Goal: Go to known website: Go to known website

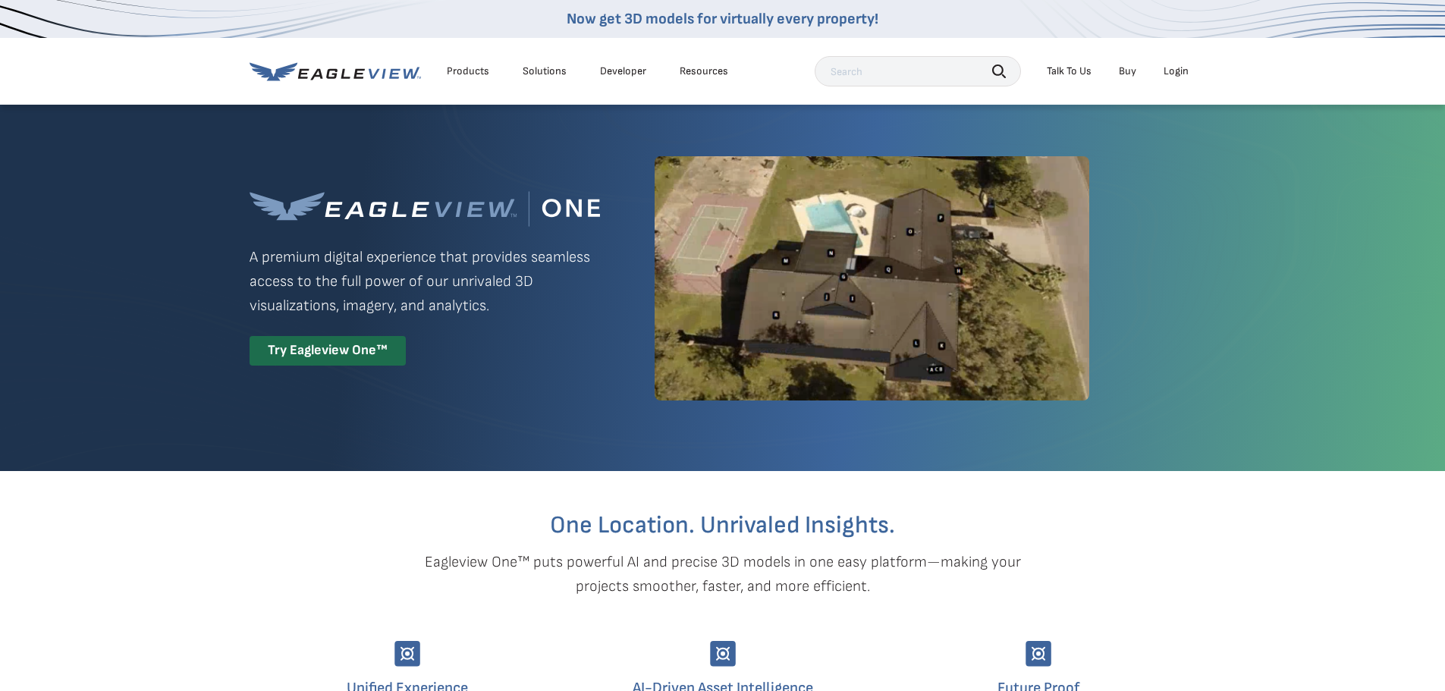
click at [1175, 74] on div "Login" at bounding box center [1176, 71] width 25 height 14
click at [1182, 72] on div "Login" at bounding box center [1176, 71] width 25 height 14
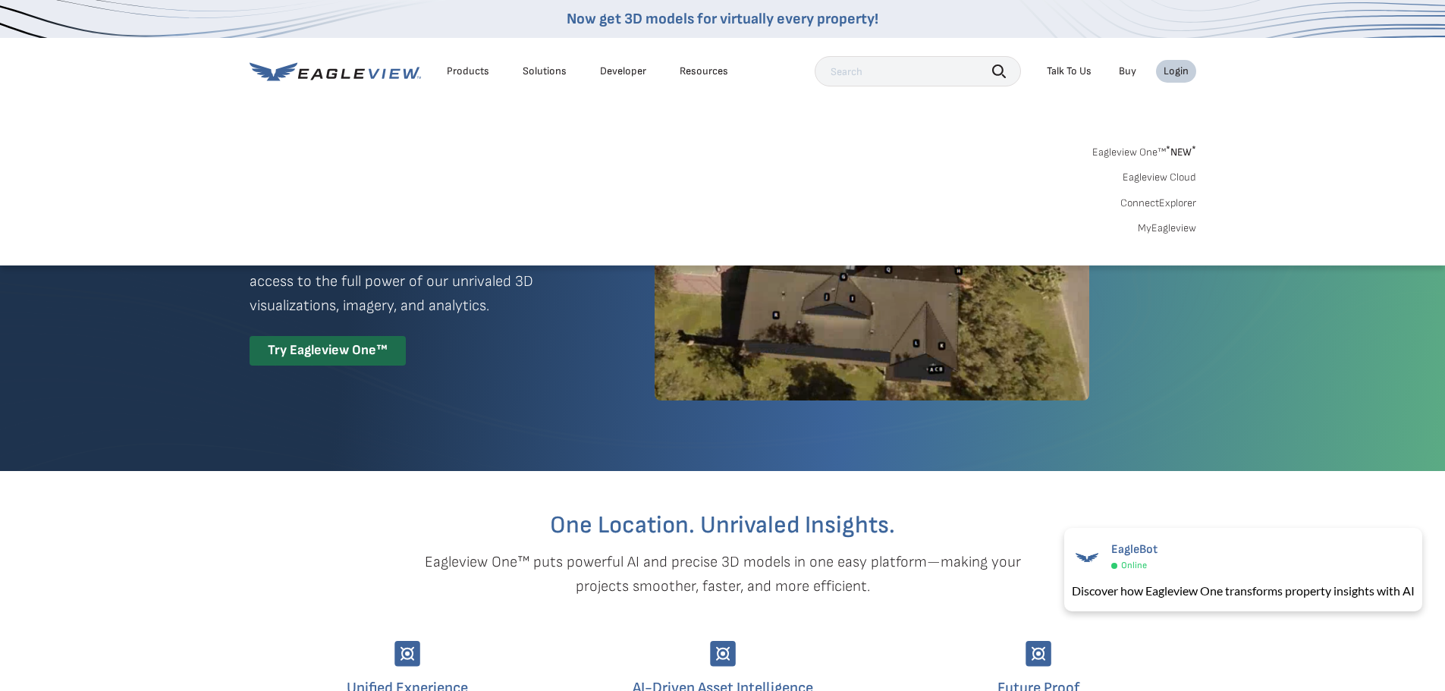
click at [1173, 228] on link "MyEagleview" at bounding box center [1167, 229] width 58 height 14
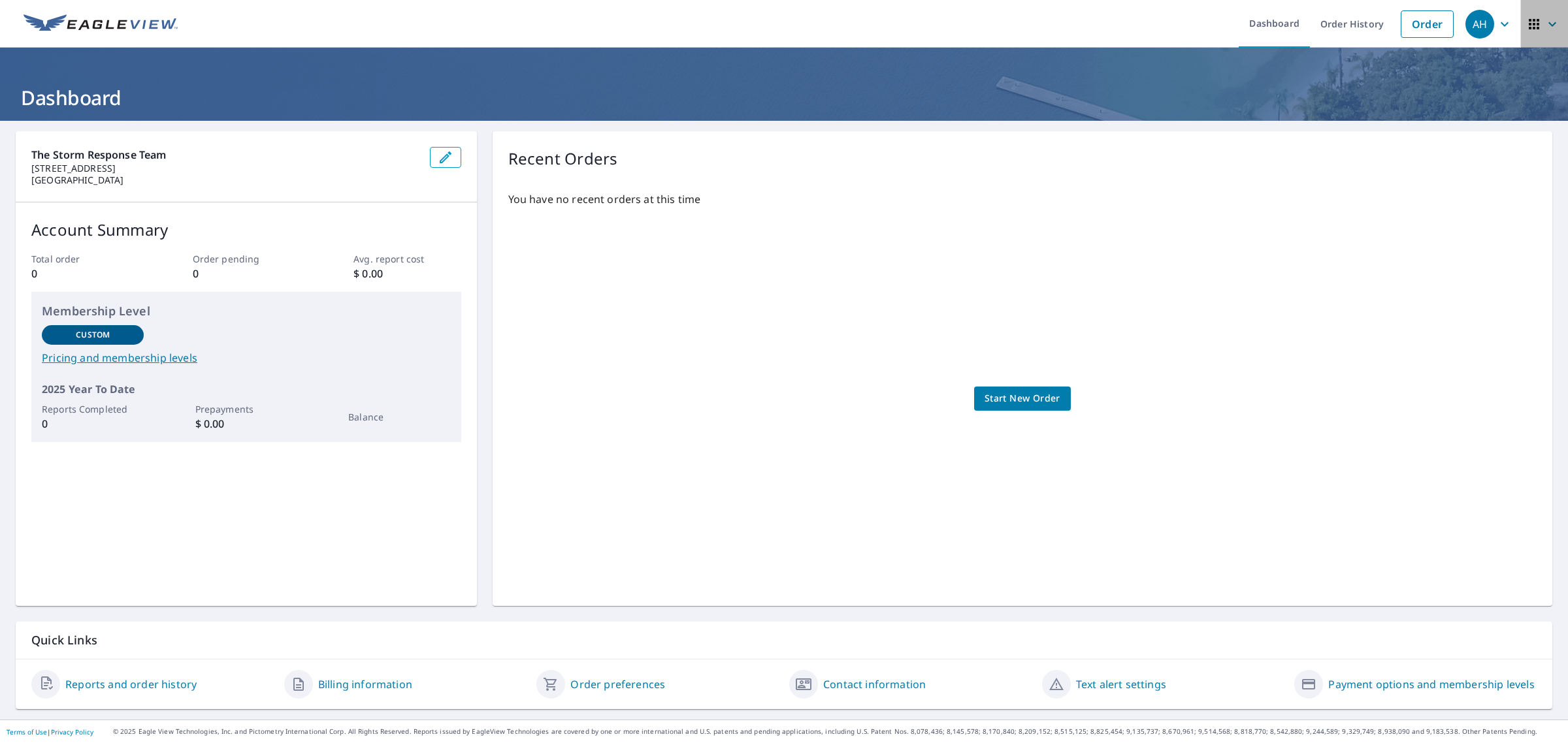
click at [1526, 21] on icon "button" at bounding box center [1534, 24] width 15 height 15
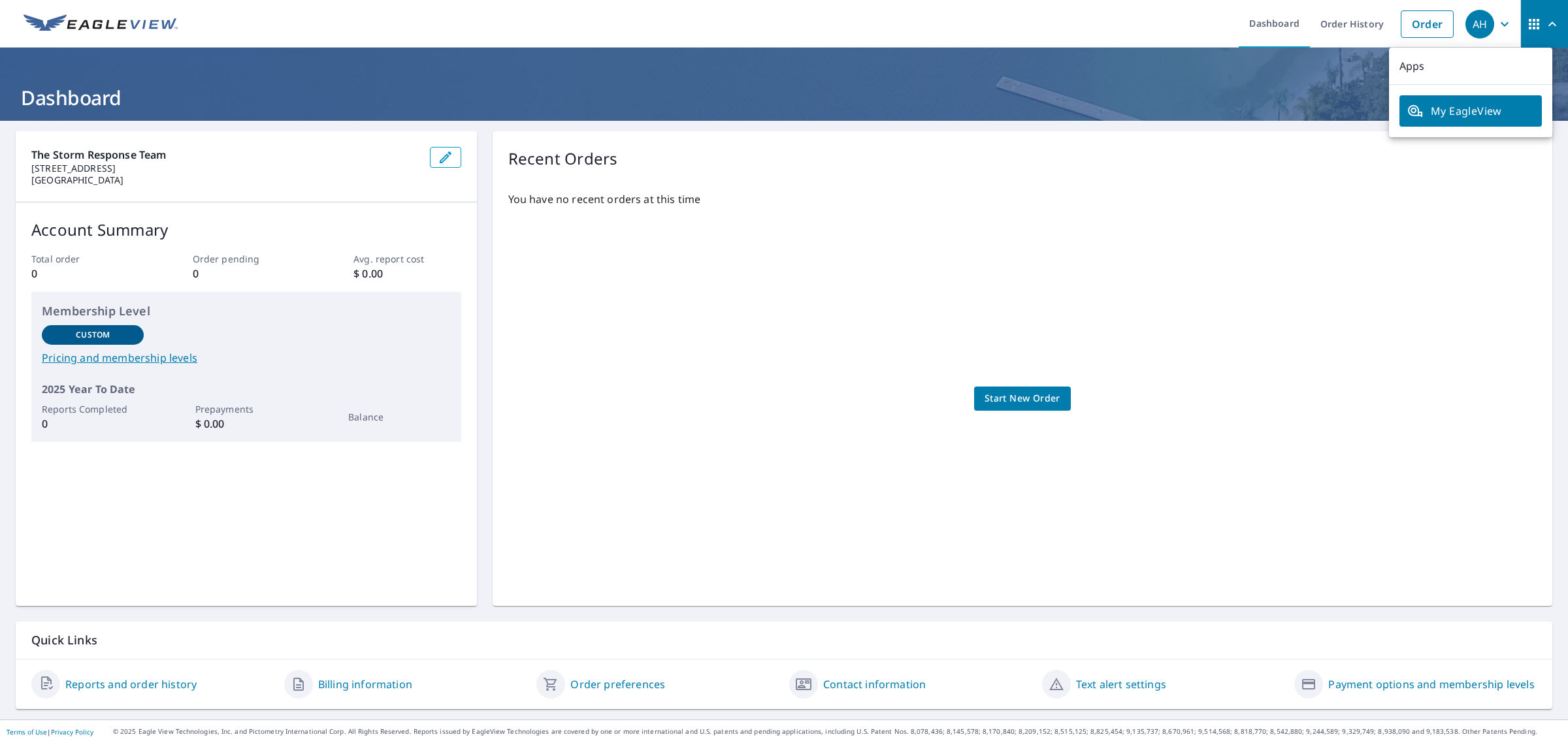
click at [1497, 20] on icon "button" at bounding box center [1504, 24] width 15 height 15
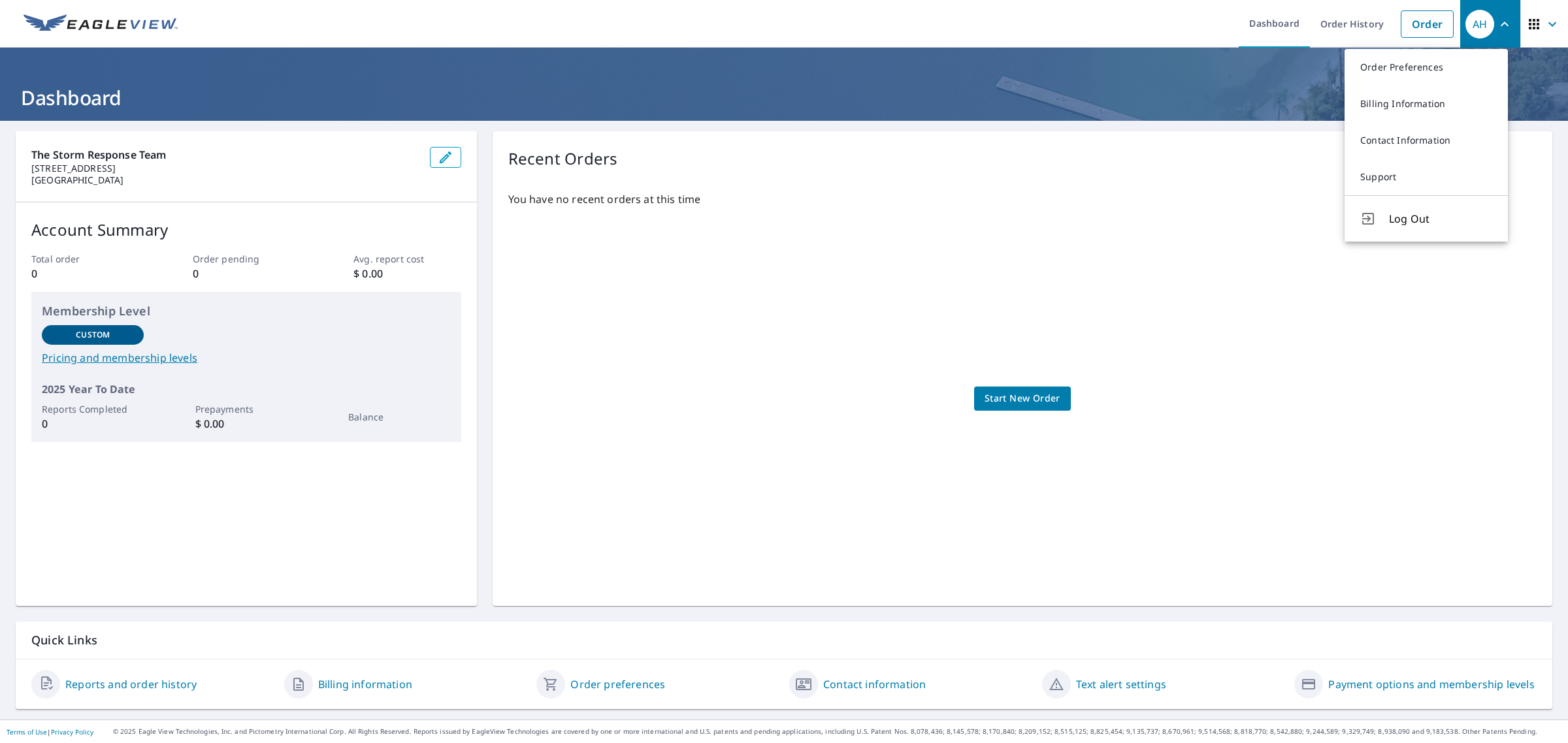
click at [1406, 388] on div "You have no recent orders at this time Start New Order" at bounding box center [1022, 386] width 1028 height 410
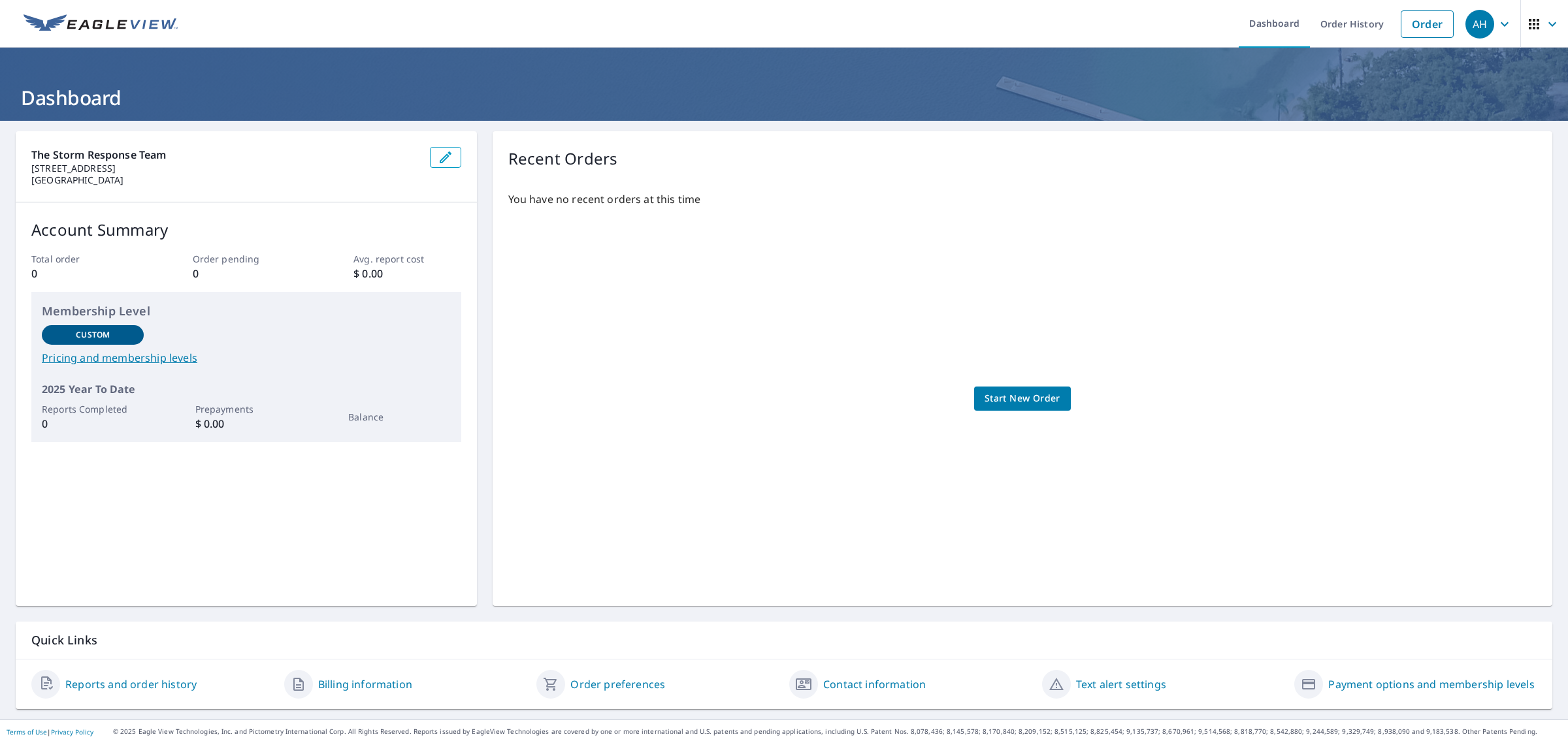
click at [1545, 23] on icon "button" at bounding box center [1553, 24] width 15 height 15
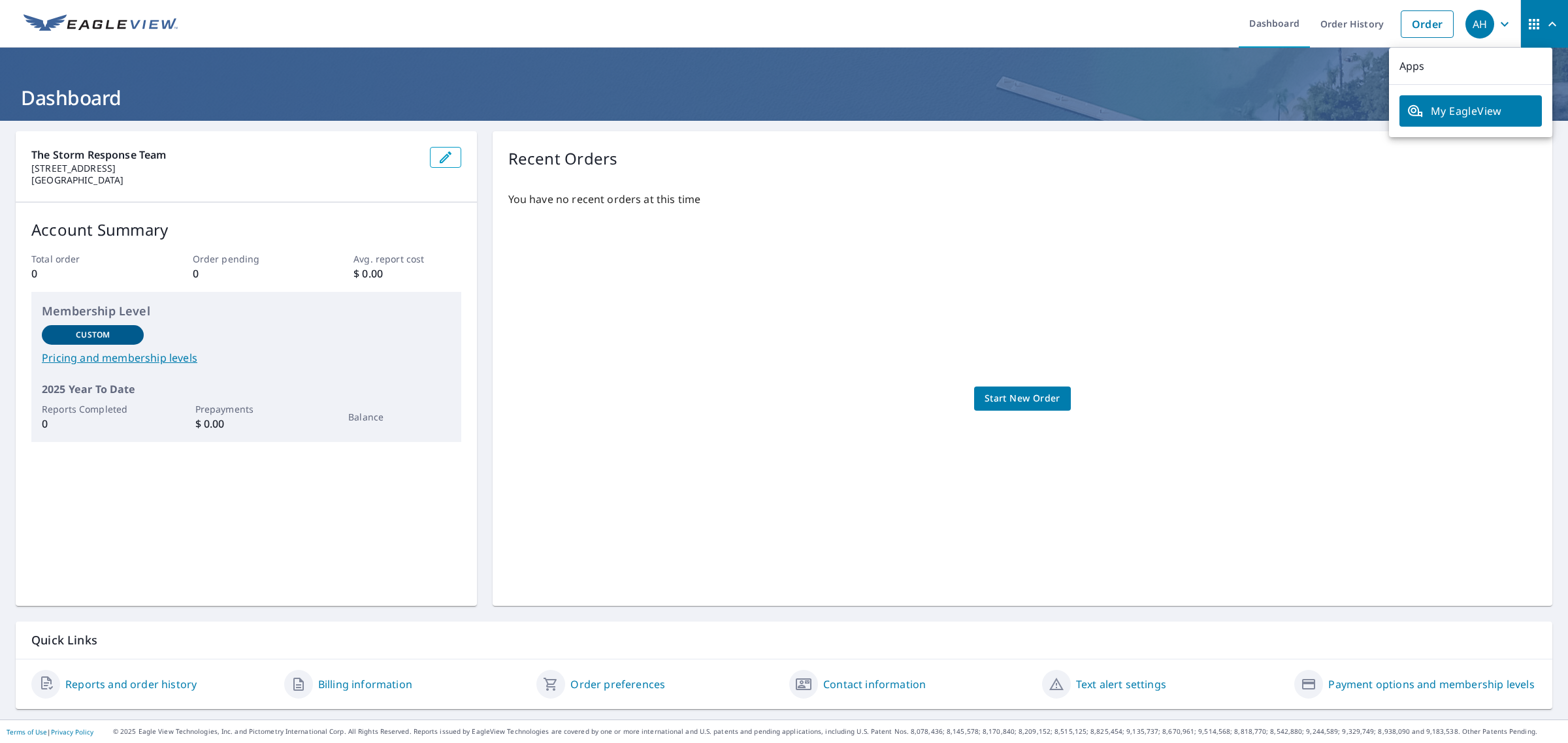
click at [1167, 315] on div "You have no recent orders at this time Start New Order" at bounding box center [1022, 386] width 1028 height 410
